Goal: Task Accomplishment & Management: Use online tool/utility

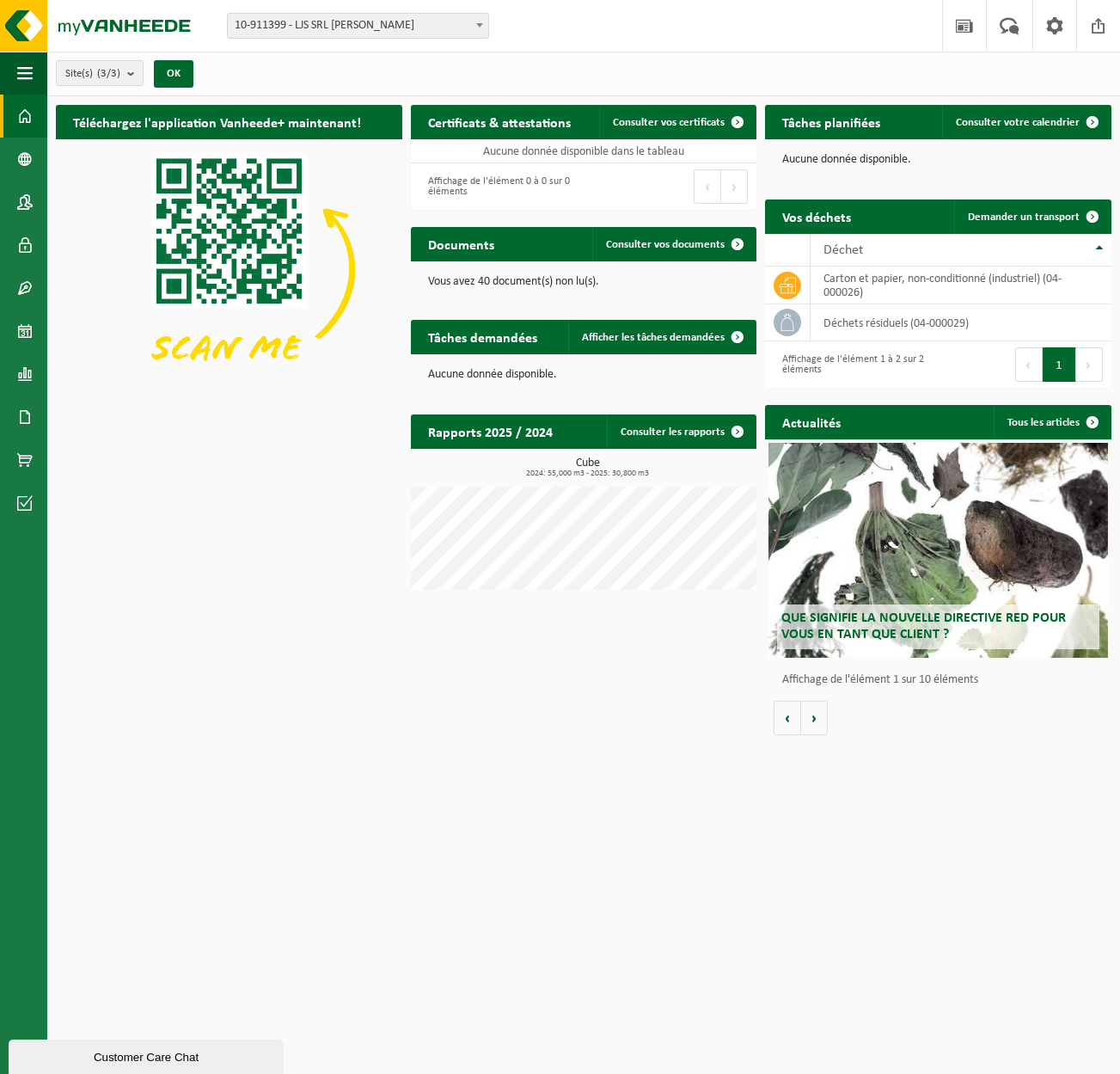
drag, startPoint x: 1031, startPoint y: 127, endPoint x: 990, endPoint y: 140, distance: 43.0
click at [1031, 127] on link "Consulter votre calendrier" at bounding box center [1026, 121] width 168 height 34
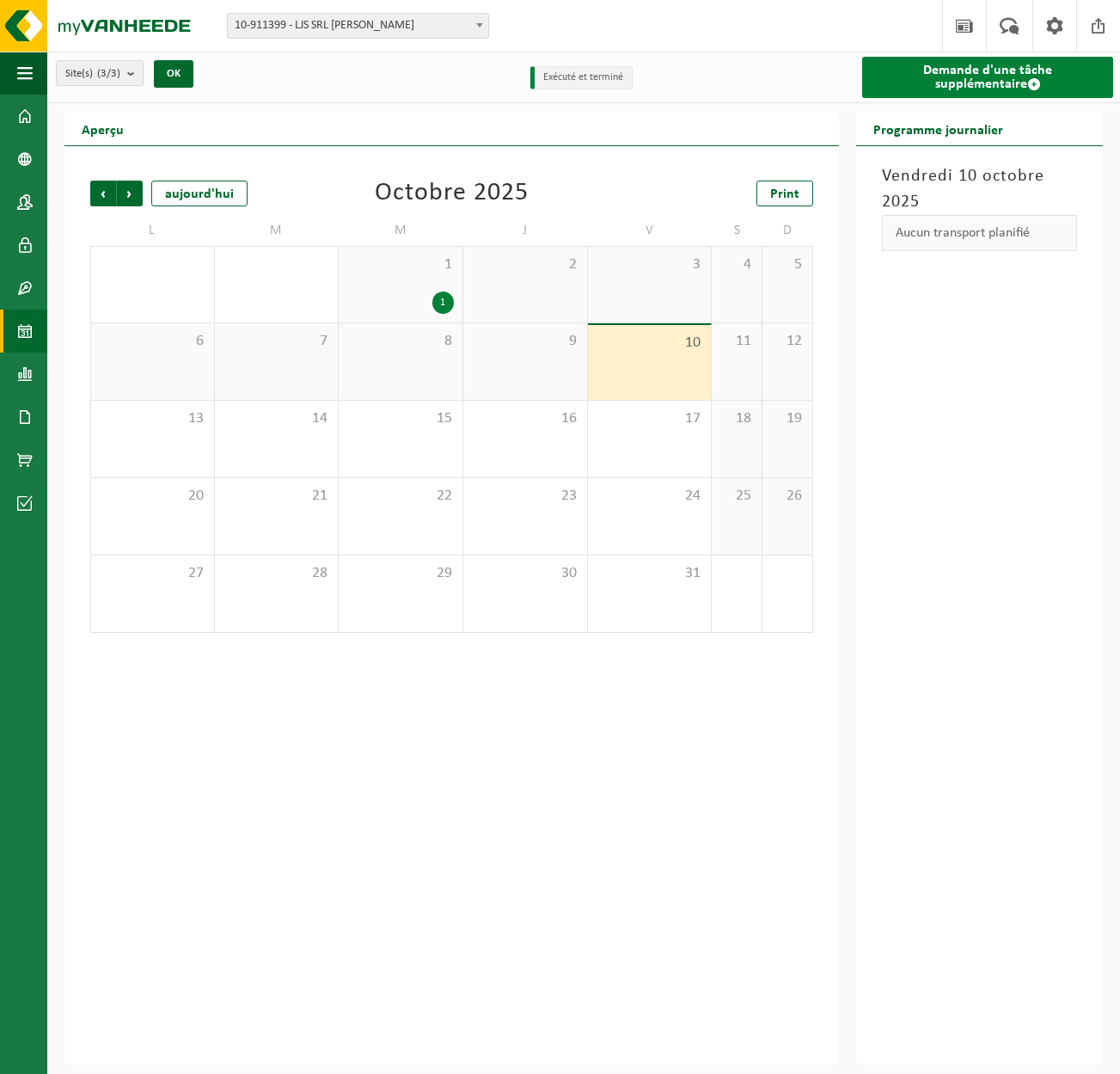
click at [1002, 86] on link "Demande d'une tâche supplémentaire" at bounding box center [987, 77] width 251 height 42
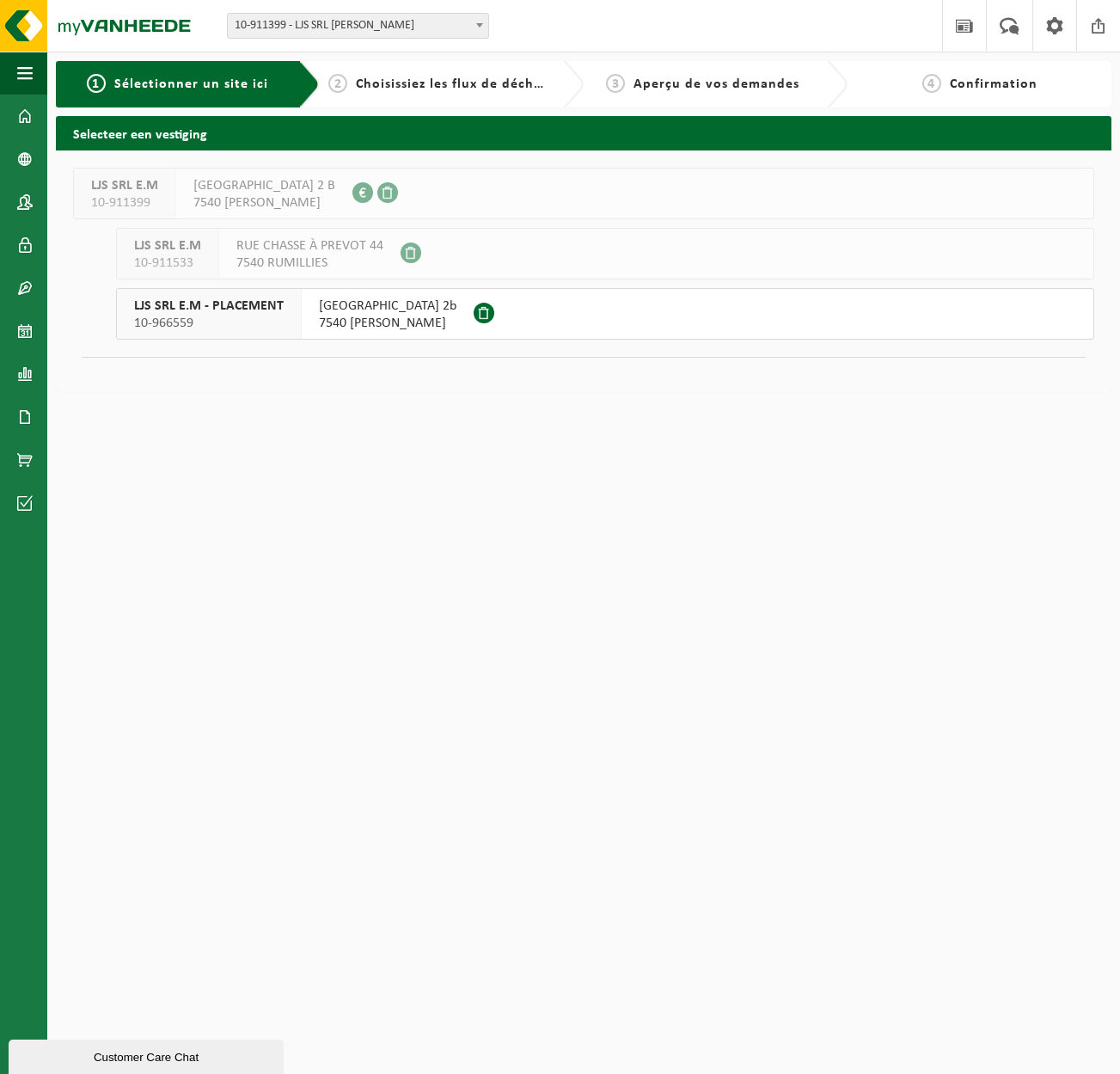
click at [382, 309] on span "RUE DU MONT-AUBERT 2b" at bounding box center [388, 306] width 138 height 18
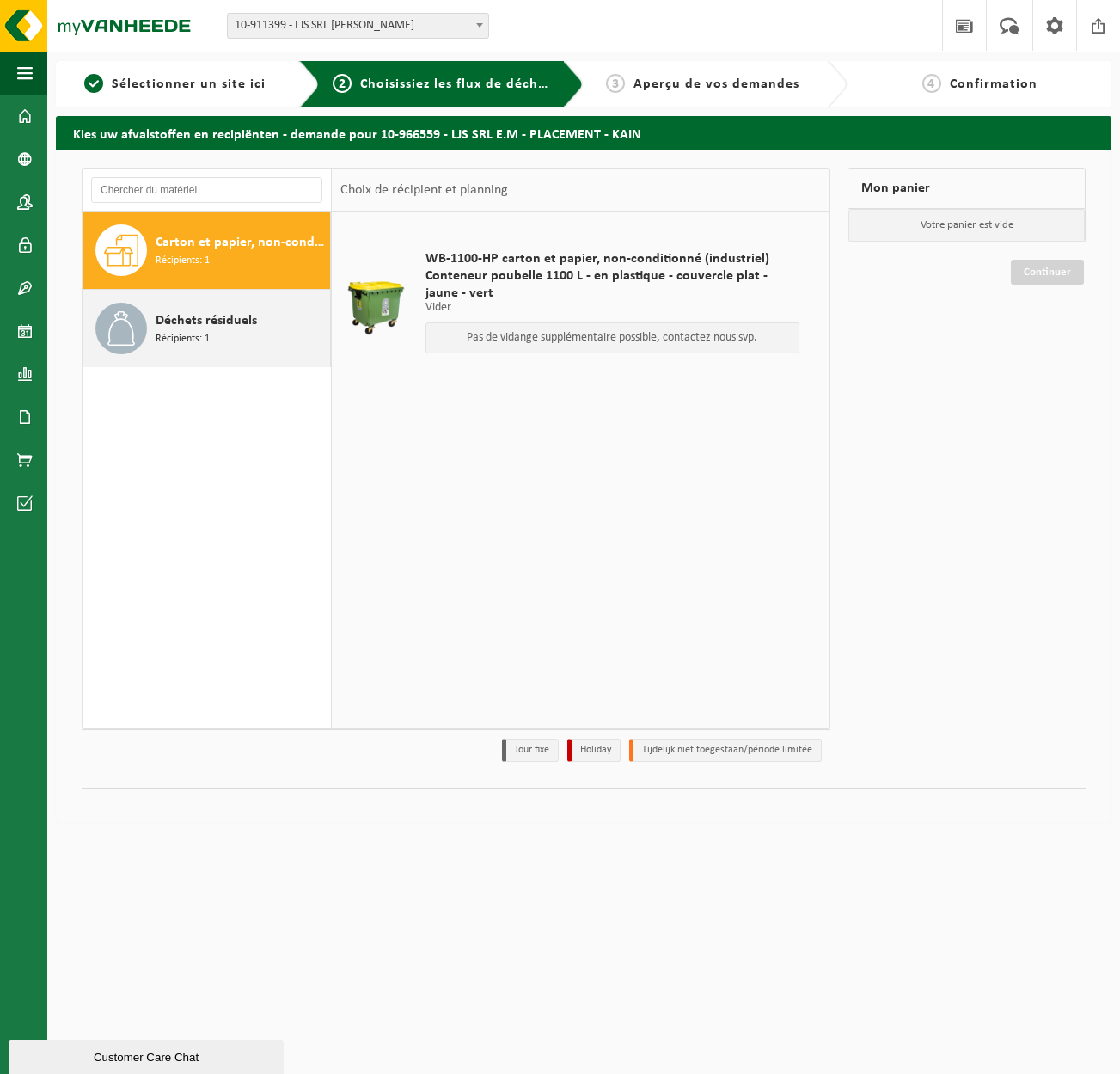
click at [161, 315] on span "Déchets résiduels" at bounding box center [206, 320] width 102 height 20
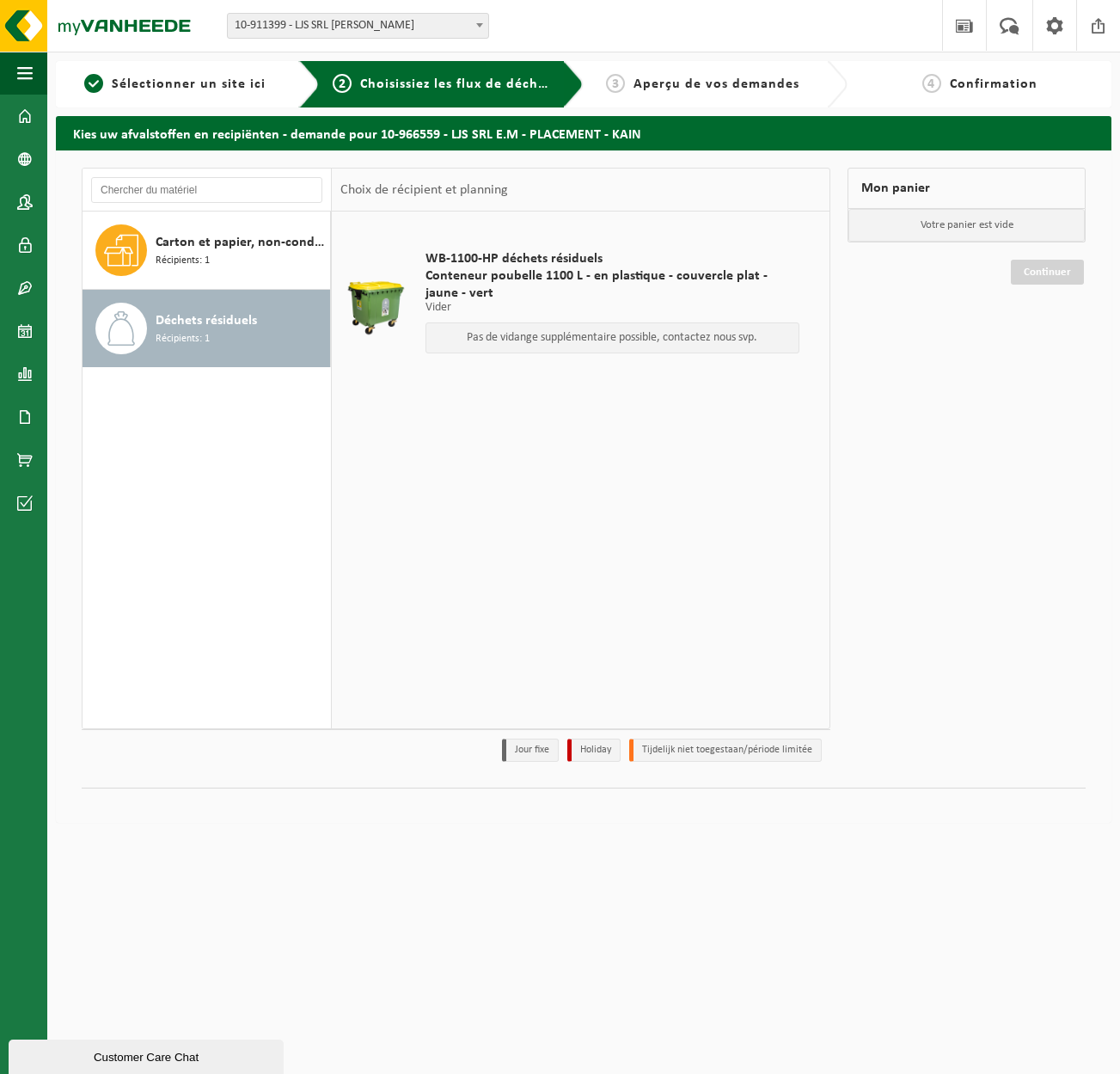
click at [549, 331] on p "Pas de vidange supplémentaire possible, contactez nous svp." at bounding box center [613, 337] width 355 height 12
